Goal: Task Accomplishment & Management: Manage account settings

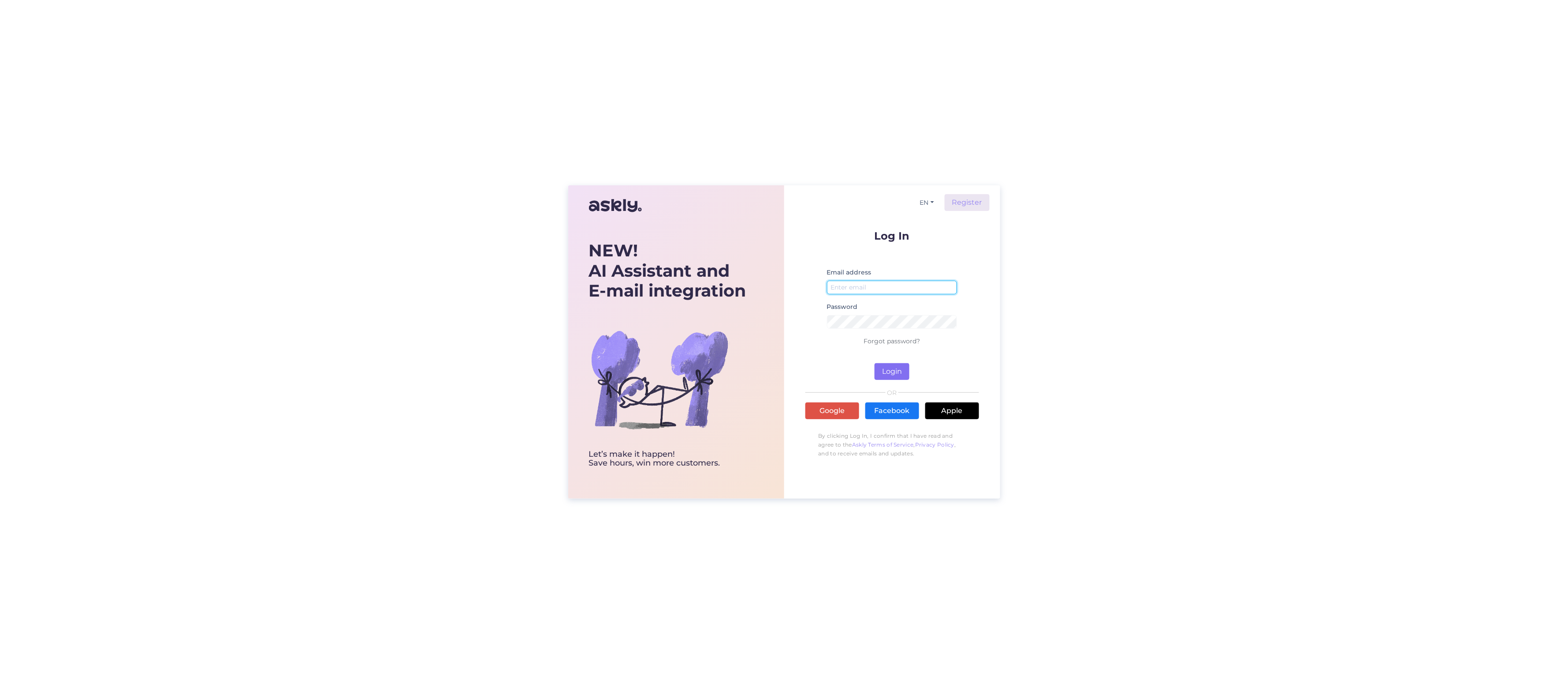
type input "[PERSON_NAME][EMAIL_ADDRESS][DOMAIN_NAME]"
click at [893, 366] on button "Login" at bounding box center [892, 372] width 35 height 17
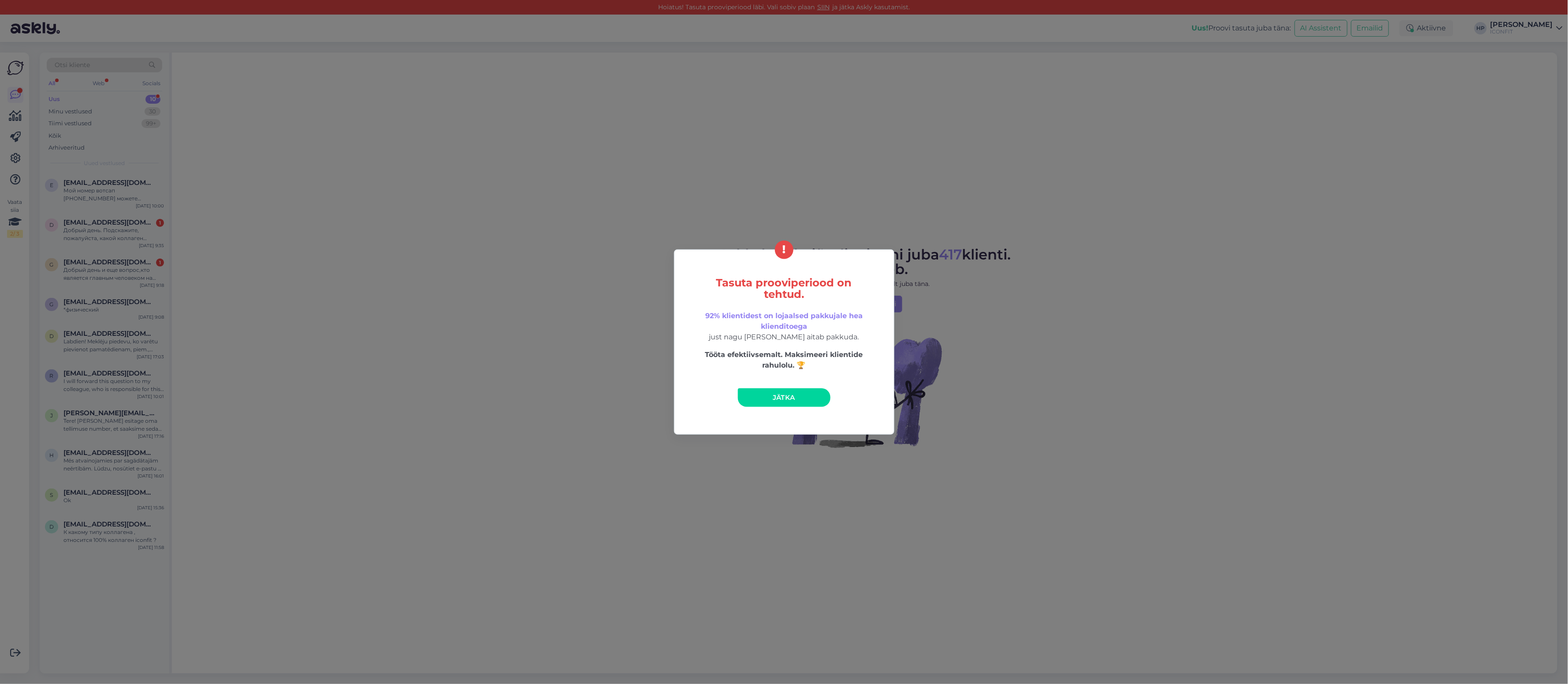
click at [782, 393] on span "Jätka" at bounding box center [784, 397] width 23 height 9
